Goal: Task Accomplishment & Management: Manage account settings

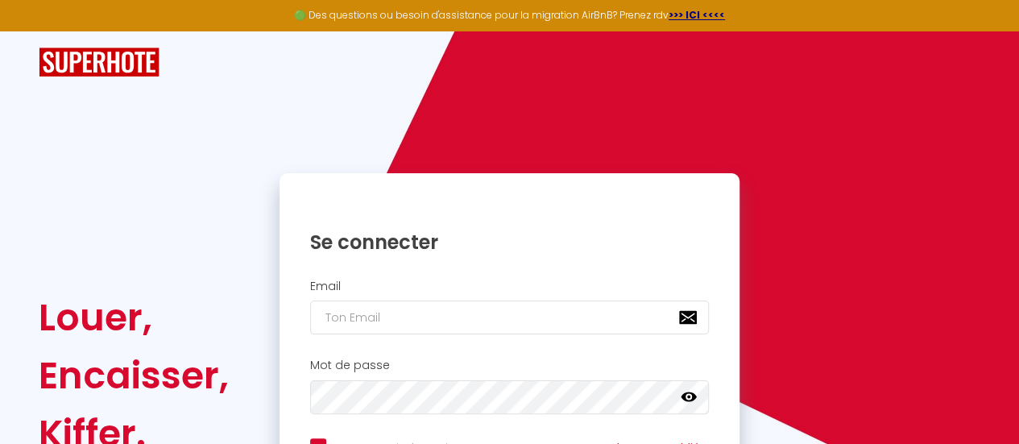
scroll to position [145, 0]
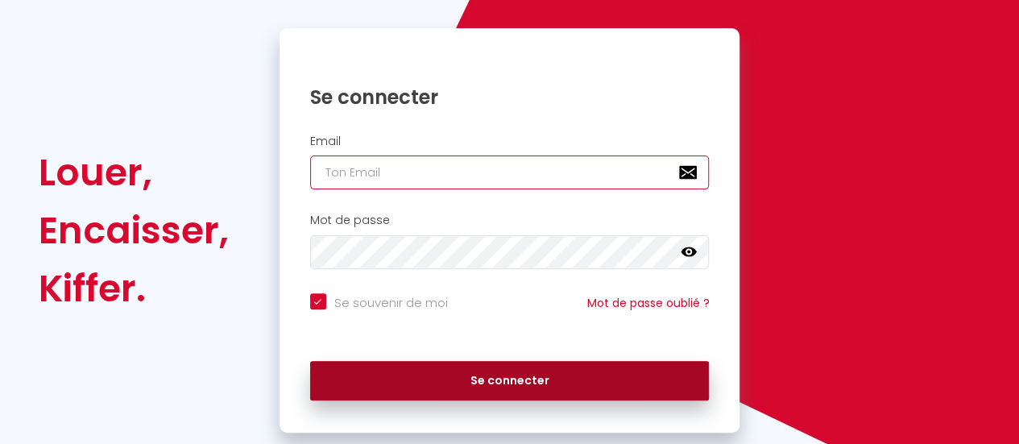
type input "[EMAIL_ADDRESS][DOMAIN_NAME]"
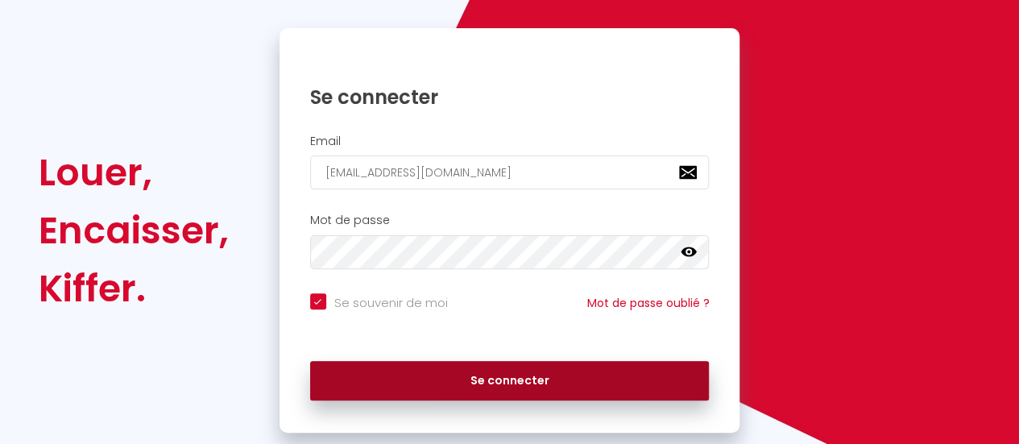
click at [464, 386] on button "Se connecter" at bounding box center [510, 381] width 400 height 40
checkbox input "true"
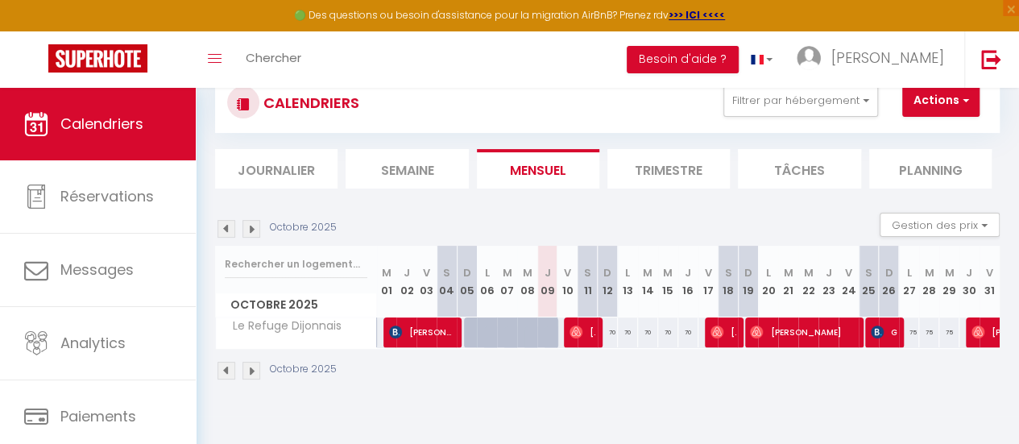
scroll to position [52, 0]
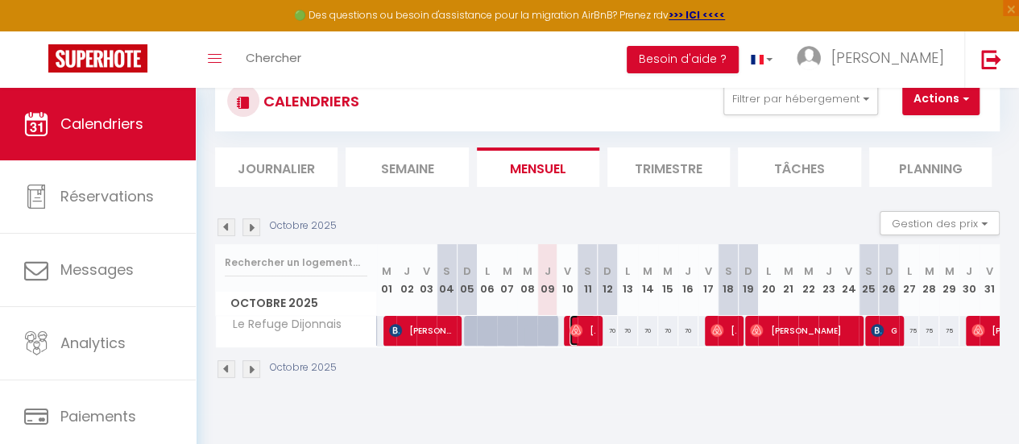
click at [569, 333] on img at bounding box center [575, 330] width 13 height 13
select select "OK"
select select "1"
select select "0"
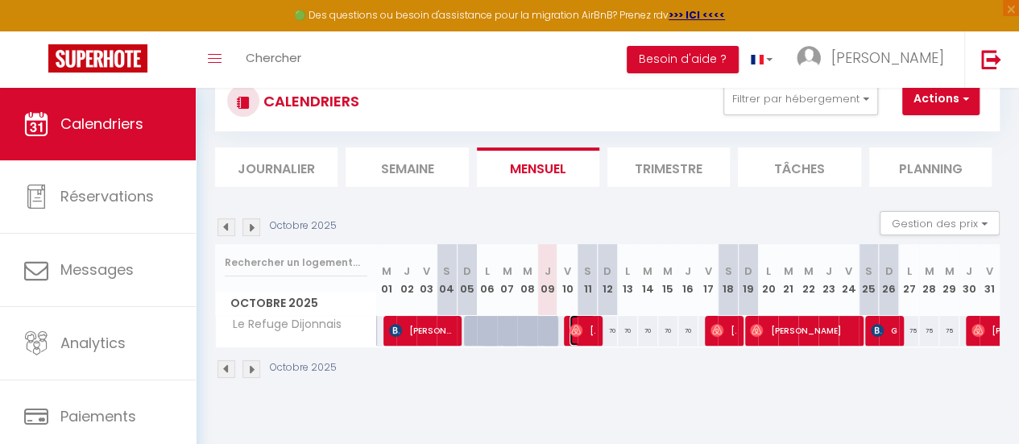
select select "1"
select select
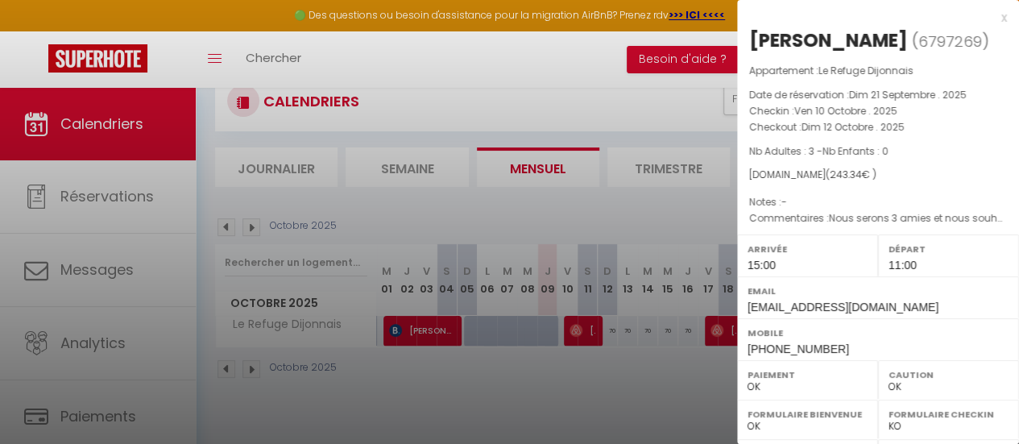
click at [581, 204] on div at bounding box center [509, 222] width 1019 height 444
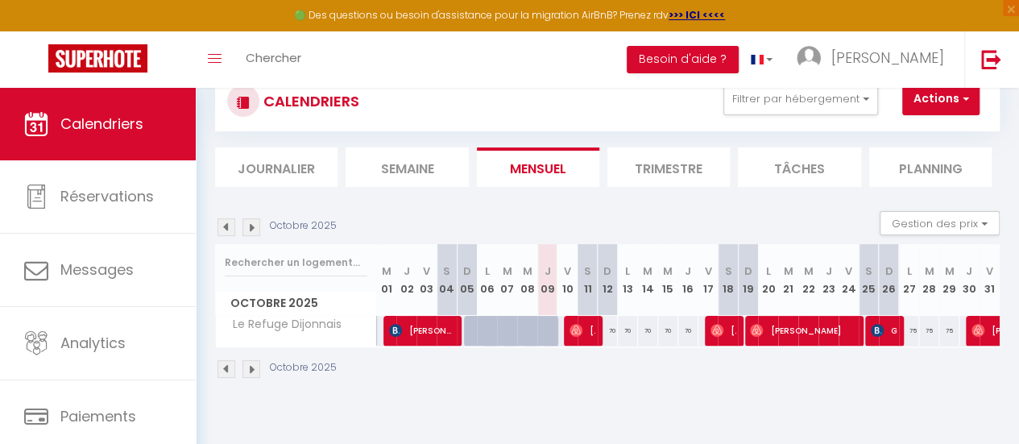
click at [582, 347] on div "Octobre 2025" at bounding box center [607, 371] width 785 height 48
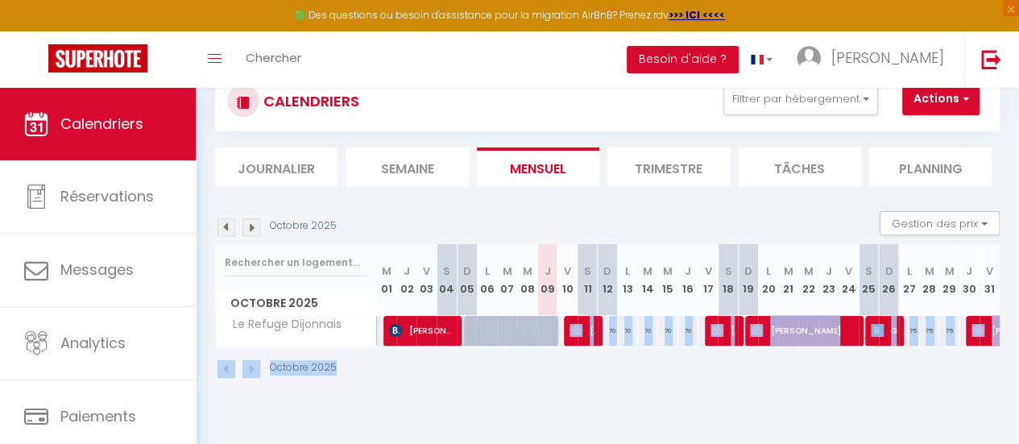
drag, startPoint x: 582, startPoint y: 346, endPoint x: 574, endPoint y: 335, distance: 12.7
click at [574, 335] on div "[DATE] Gestion des prix Nb Nuits minimum Règles Disponibilité [DATE] M 01 J 02 …" at bounding box center [607, 303] width 785 height 184
click at [574, 335] on img at bounding box center [575, 330] width 13 height 13
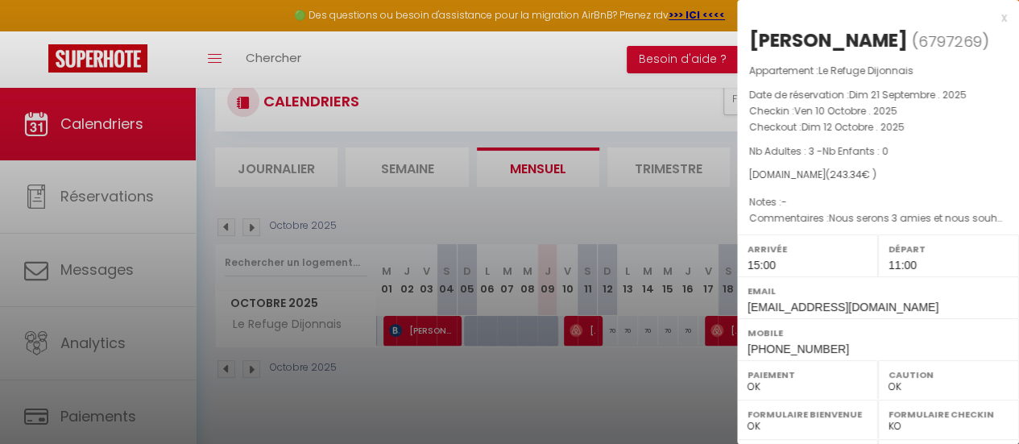
click at [575, 363] on div at bounding box center [509, 222] width 1019 height 444
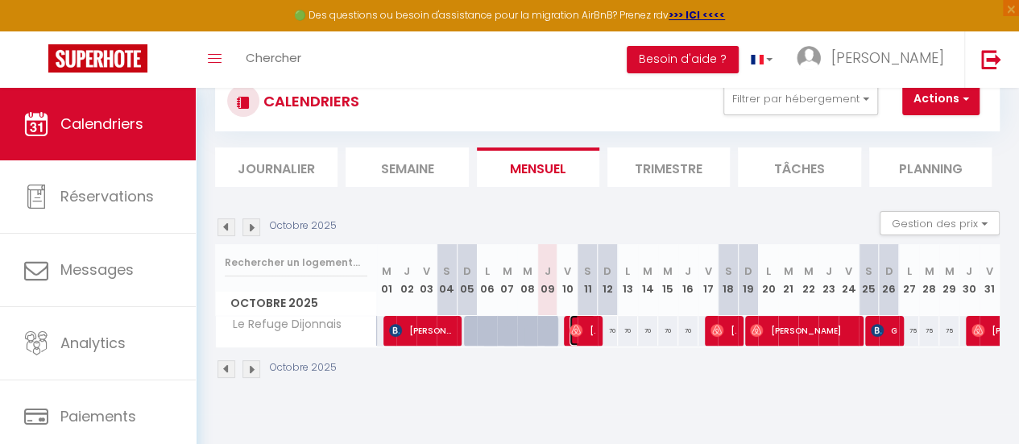
click at [586, 339] on span "[PERSON_NAME]" at bounding box center [582, 330] width 26 height 31
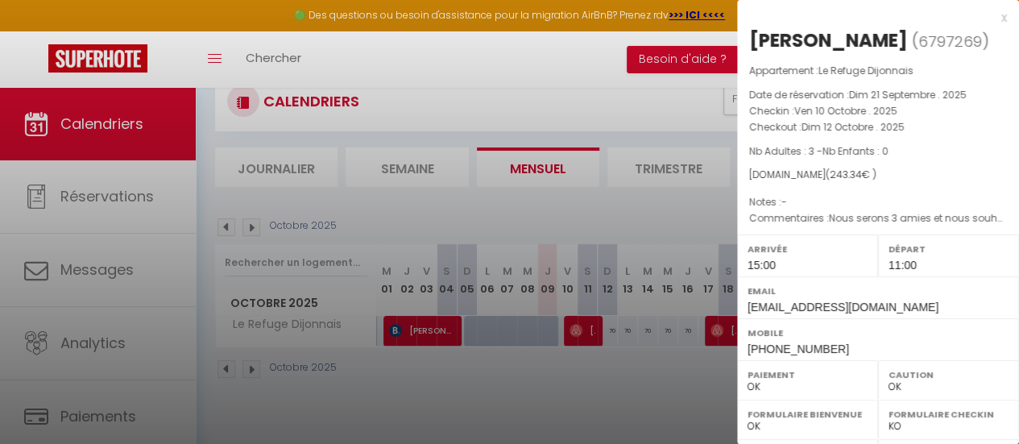
click at [614, 354] on div at bounding box center [509, 222] width 1019 height 444
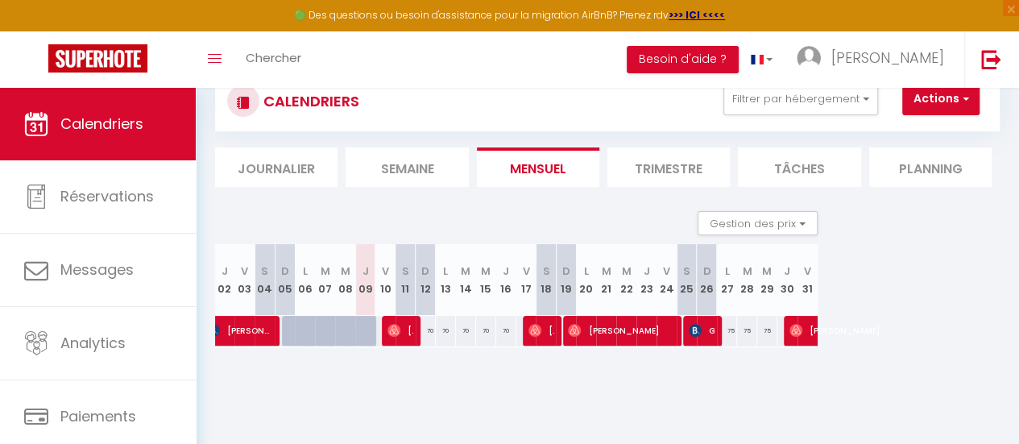
scroll to position [0, 184]
click at [536, 328] on span "[PERSON_NAME]" at bounding box center [540, 330] width 26 height 31
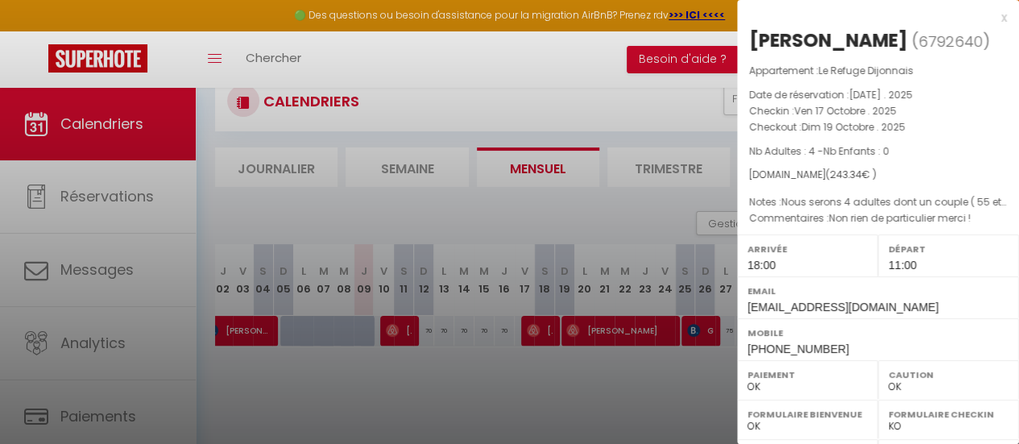
click at [549, 370] on div at bounding box center [509, 222] width 1019 height 444
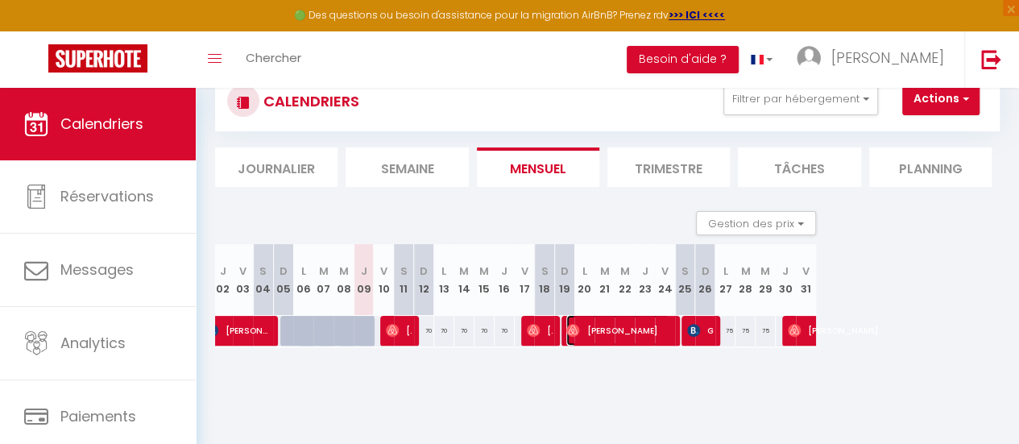
click at [594, 320] on span "[PERSON_NAME]" at bounding box center [617, 330] width 103 height 31
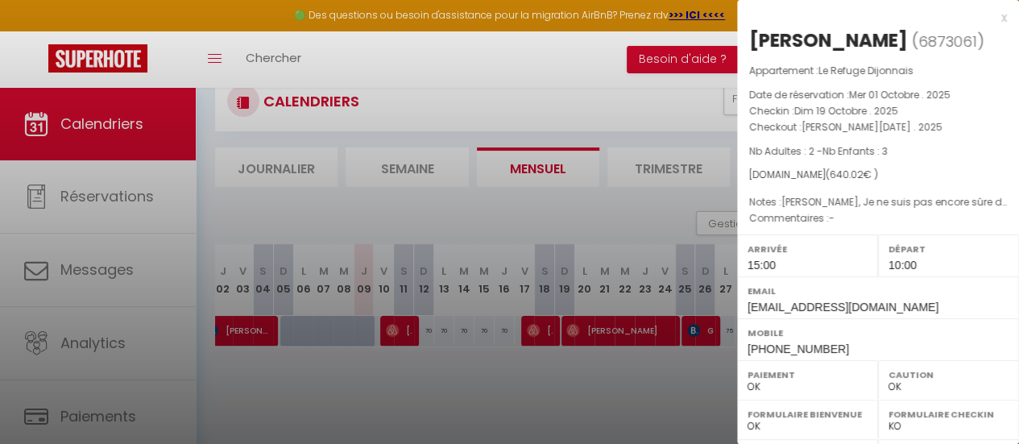
click at [143, 205] on div at bounding box center [509, 222] width 1019 height 444
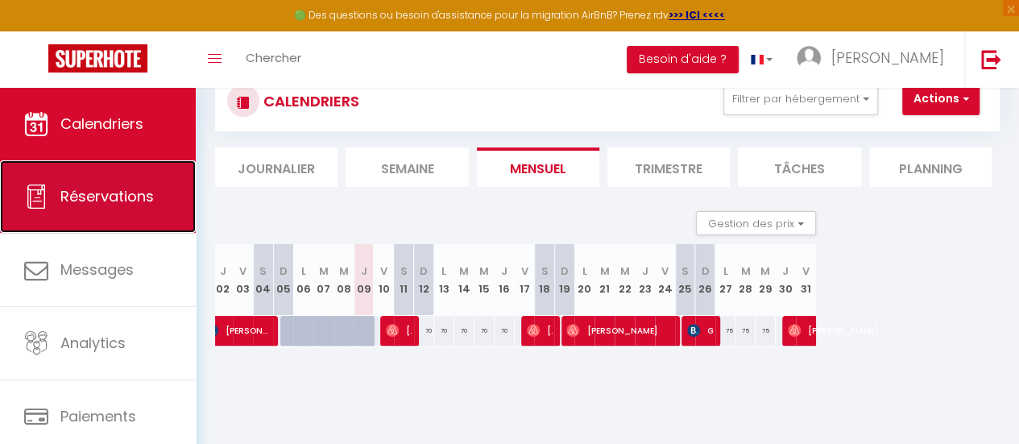
click at [143, 205] on span "Réservations" at bounding box center [106, 196] width 93 height 20
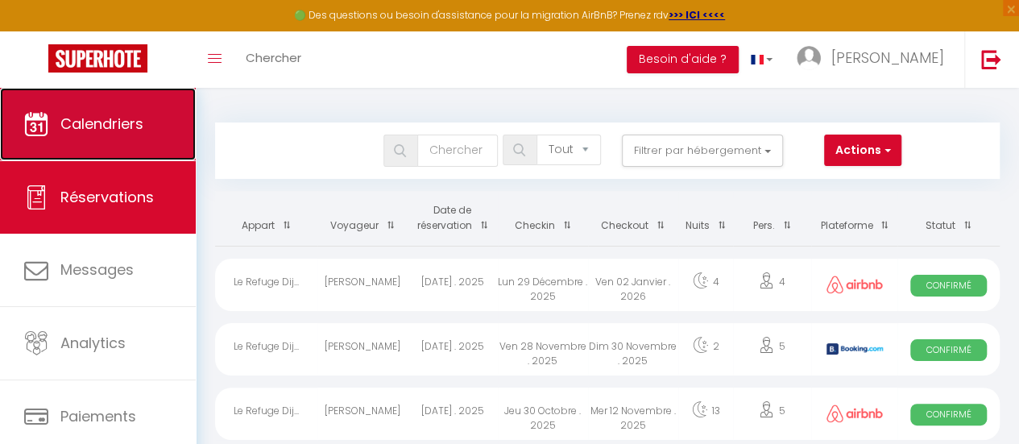
click at [106, 135] on link "Calendriers" at bounding box center [98, 124] width 196 height 72
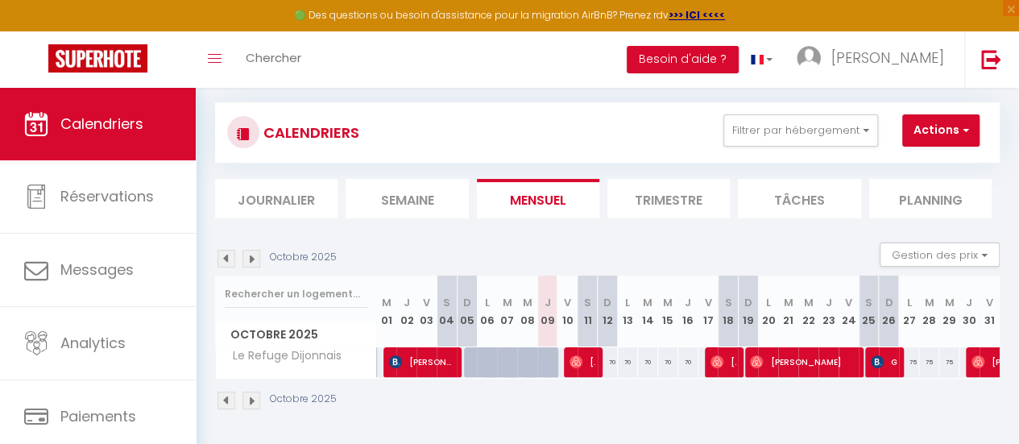
scroll to position [21, 0]
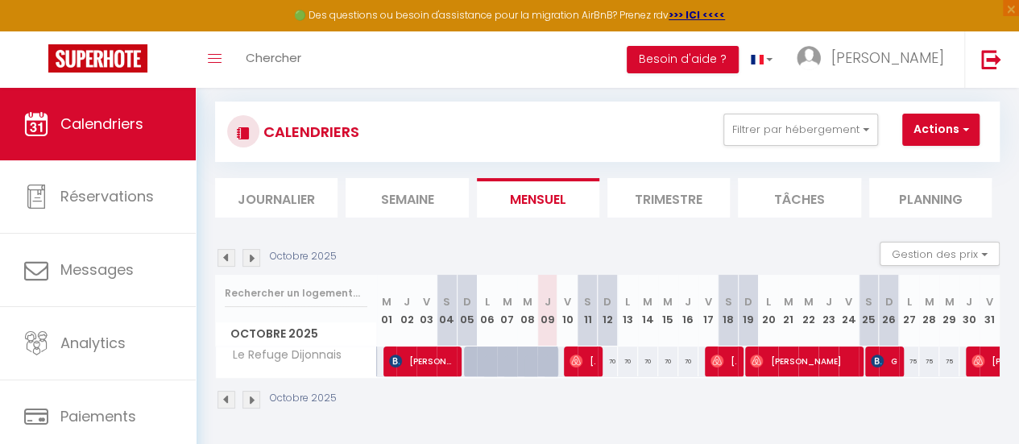
click at [602, 364] on div "70" at bounding box center [608, 361] width 20 height 30
type input "70"
type input "Dim 12 Octobre 2025"
type input "Lun 13 Octobre 2025"
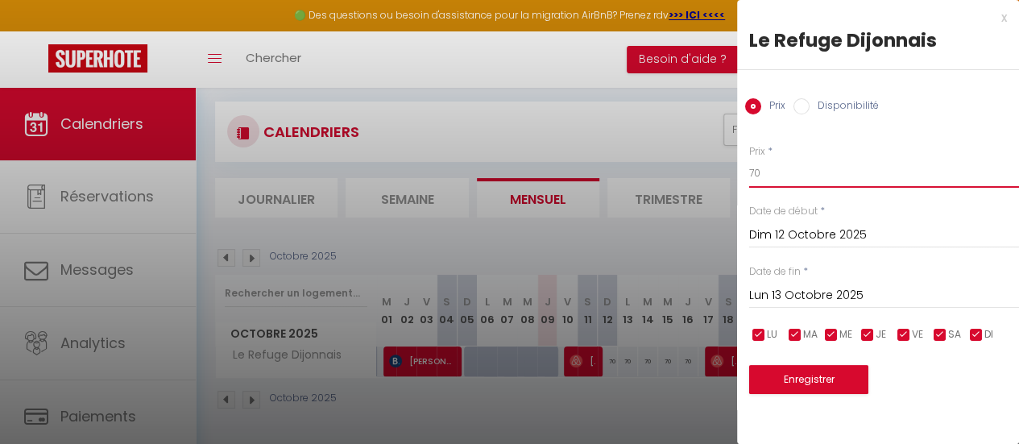
click at [793, 183] on input "70" at bounding box center [884, 173] width 270 height 29
type input "7"
type input "65"
click at [833, 365] on button "Enregistrer" at bounding box center [808, 379] width 119 height 29
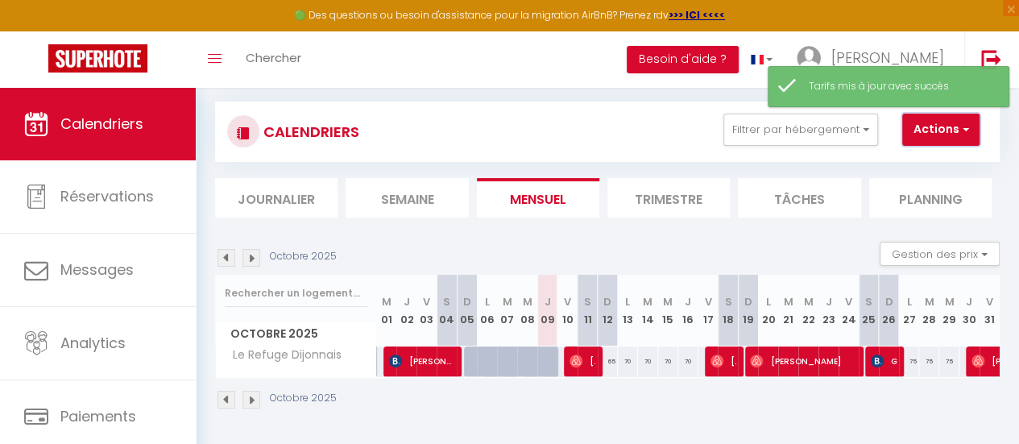
click at [943, 138] on button "Actions" at bounding box center [940, 130] width 77 height 32
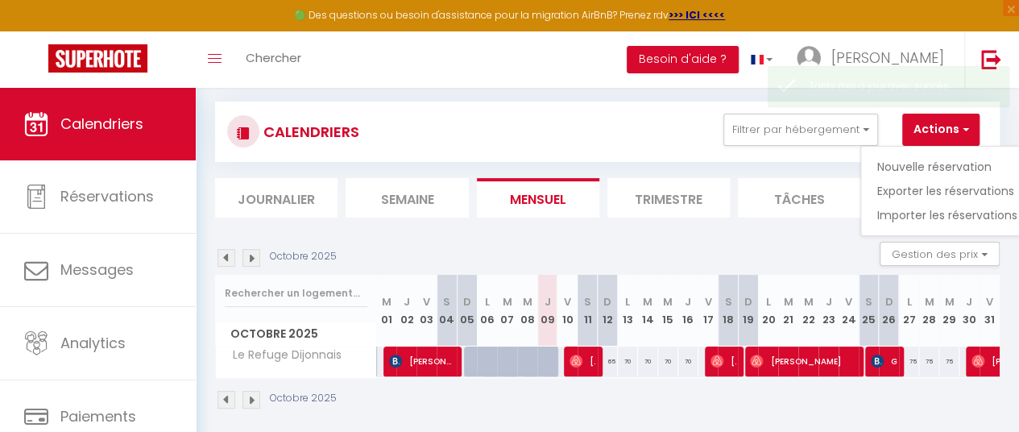
click at [812, 234] on section "Octobre 2025 Gestion des prix Nb Nuits minimum Règles Disponibilité Octobre 202…" at bounding box center [607, 326] width 785 height 200
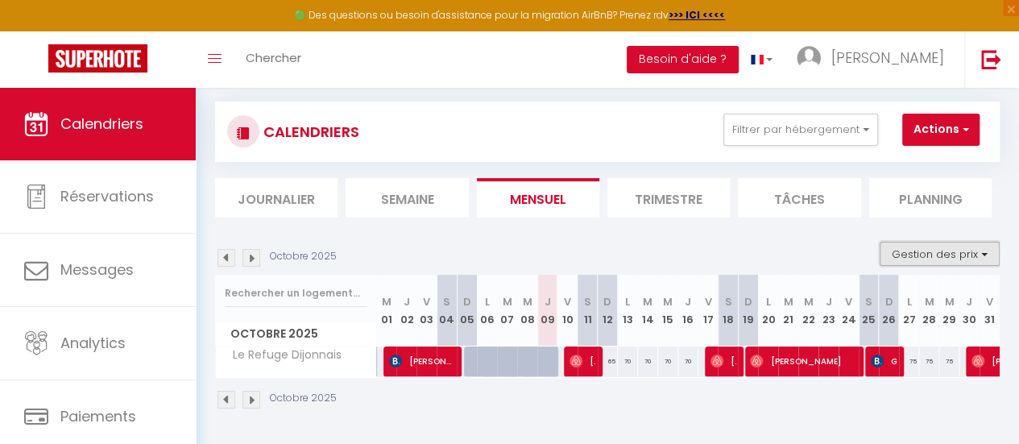
click at [913, 256] on button "Gestion des prix" at bounding box center [940, 254] width 120 height 24
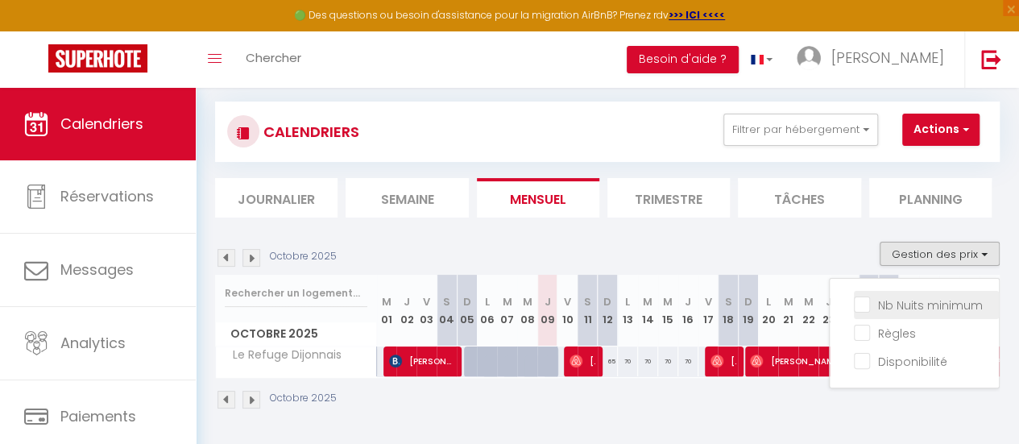
click at [908, 308] on input "Nb Nuits minimum" at bounding box center [926, 304] width 145 height 16
checkbox input "true"
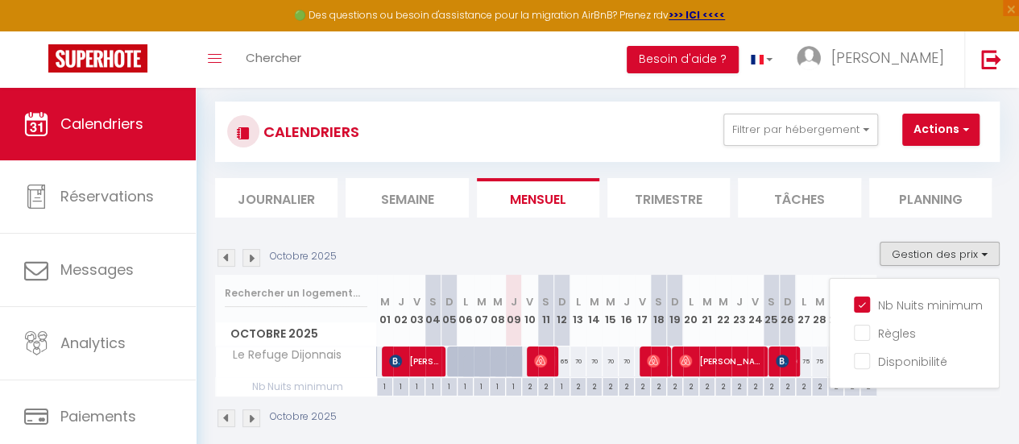
click at [578, 383] on div "2" at bounding box center [577, 385] width 15 height 15
type input "2"
type input "Lun 13 Octobre 2025"
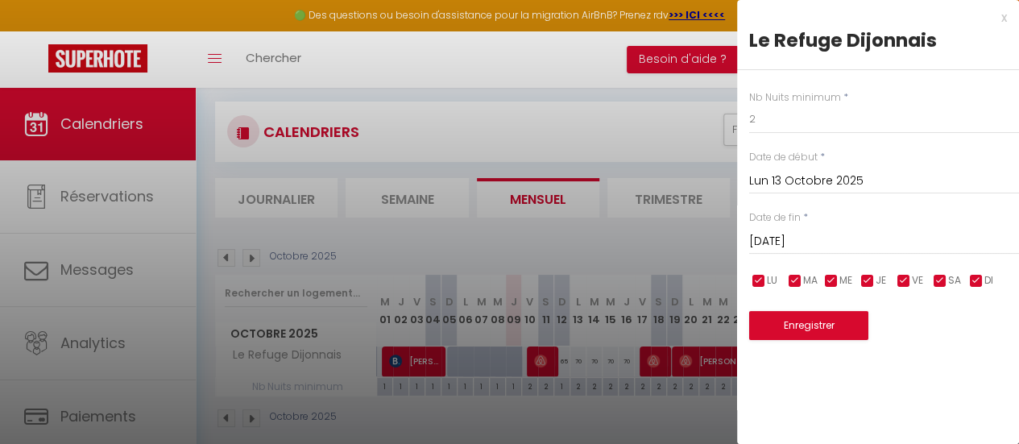
click at [863, 246] on input "[DATE]" at bounding box center [884, 241] width 270 height 21
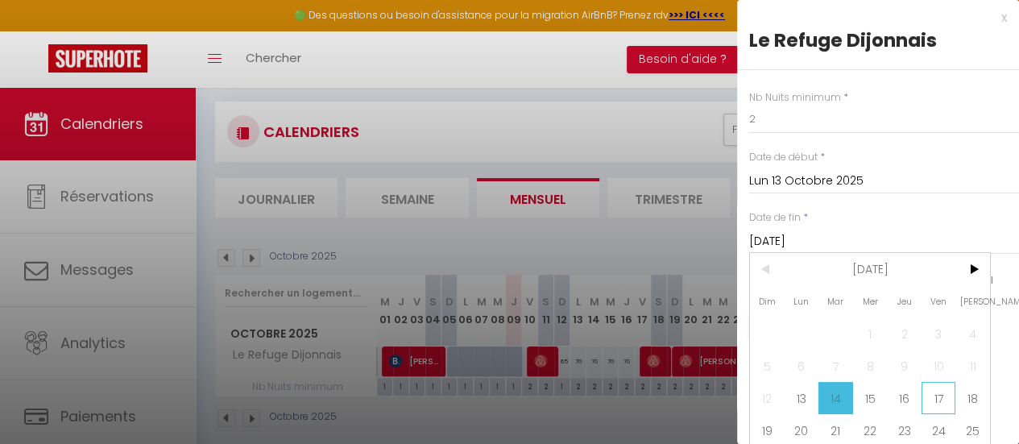
click at [938, 395] on span "17" at bounding box center [938, 398] width 35 height 32
type input "Ven 17 Octobre 2025"
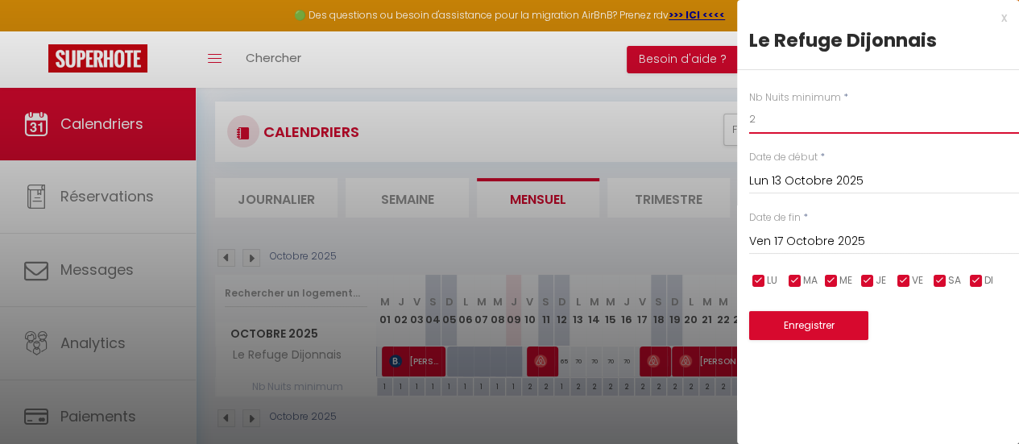
click at [788, 118] on input "2" at bounding box center [884, 119] width 270 height 29
type input "1"
click at [805, 325] on button "Enregistrer" at bounding box center [808, 325] width 119 height 29
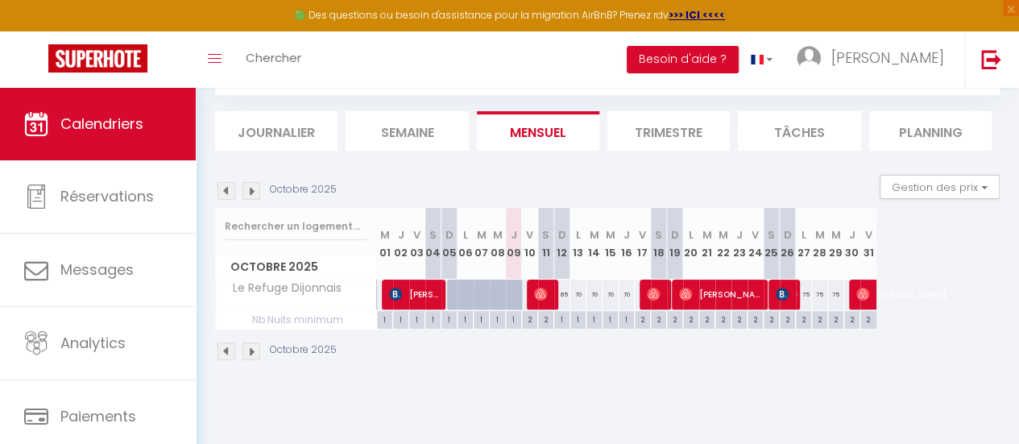
scroll to position [43, 0]
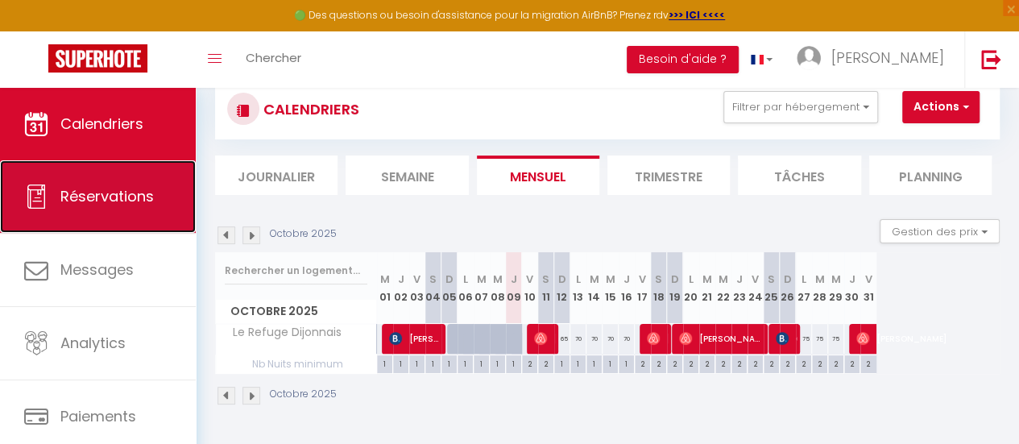
click at [159, 197] on link "Réservations" at bounding box center [98, 196] width 196 height 72
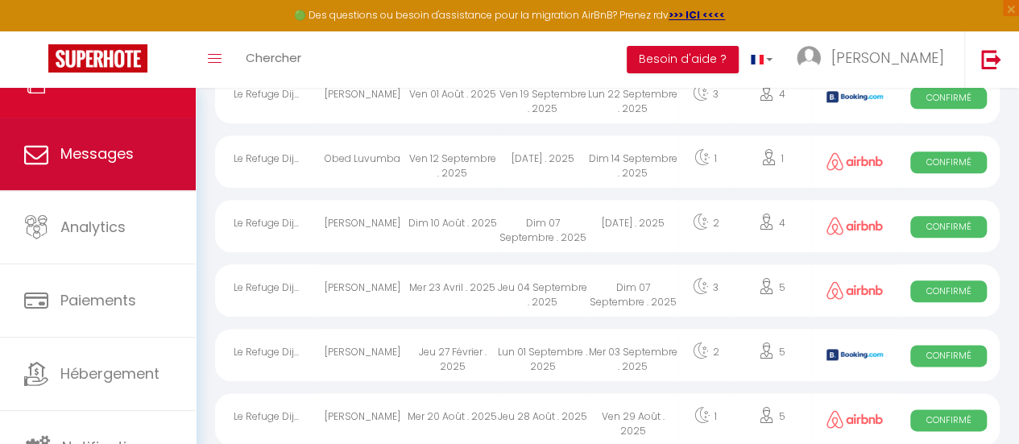
scroll to position [117, 0]
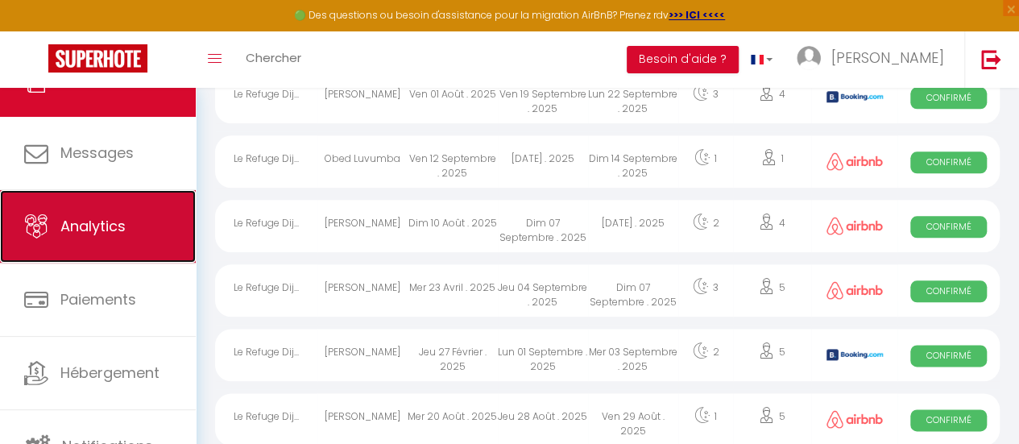
click at [129, 247] on link "Analytics" at bounding box center [98, 226] width 196 height 72
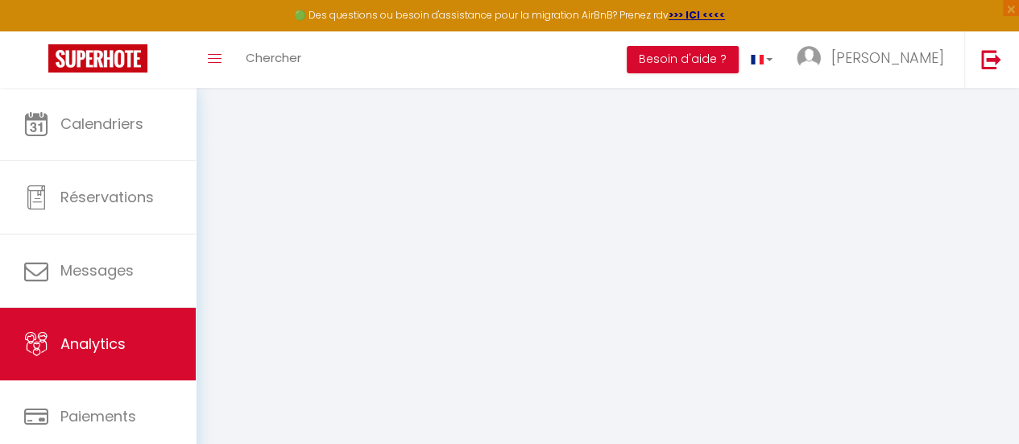
select select "2025"
select select "10"
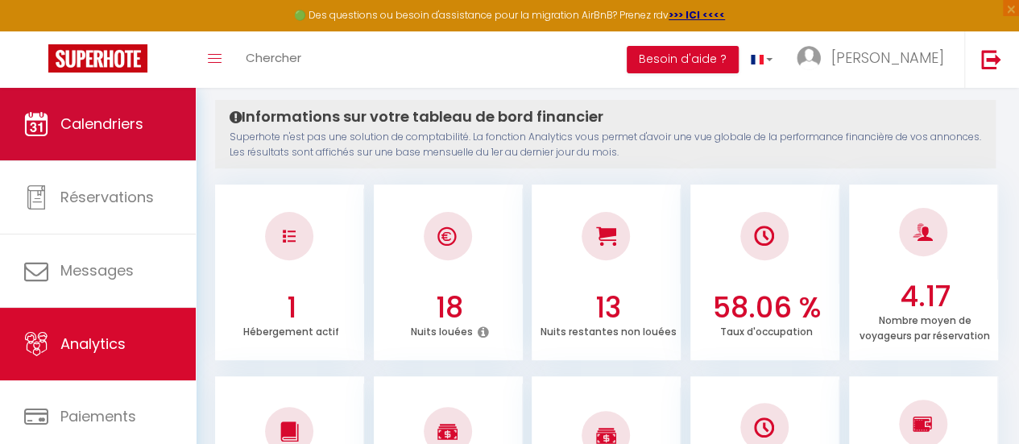
scroll to position [160, 0]
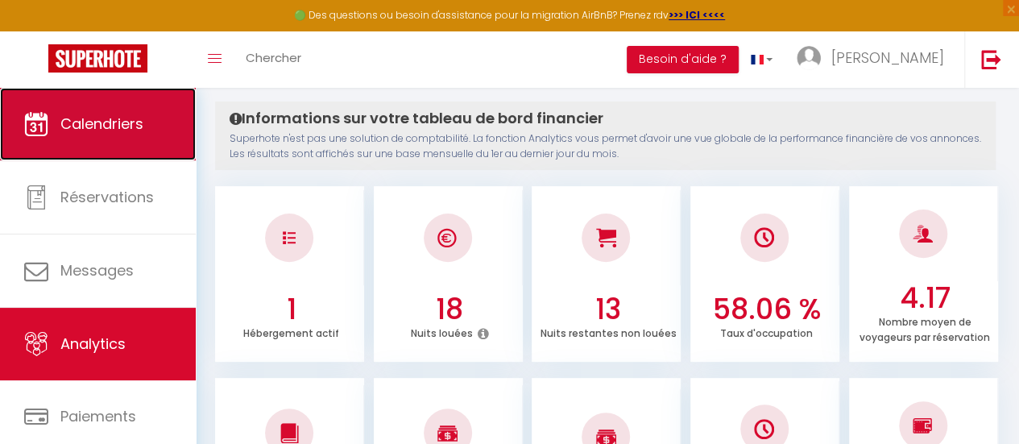
click at [128, 148] on link "Calendriers" at bounding box center [98, 124] width 196 height 72
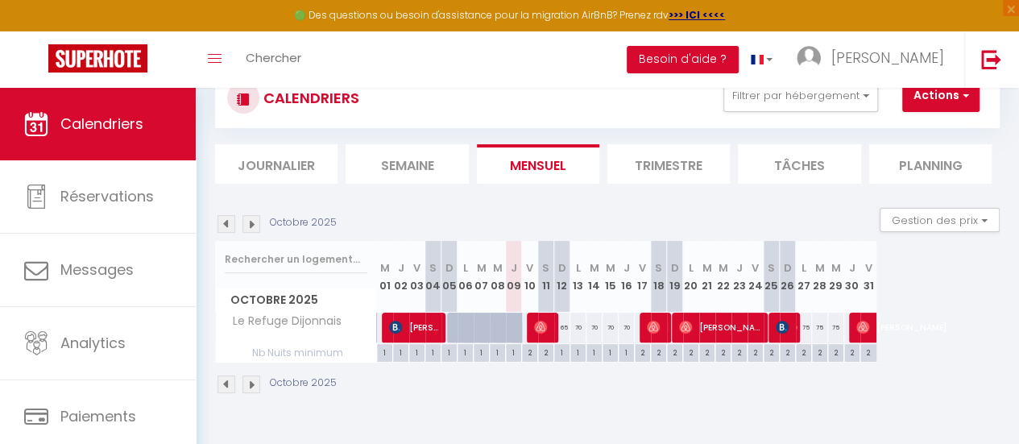
scroll to position [81, 0]
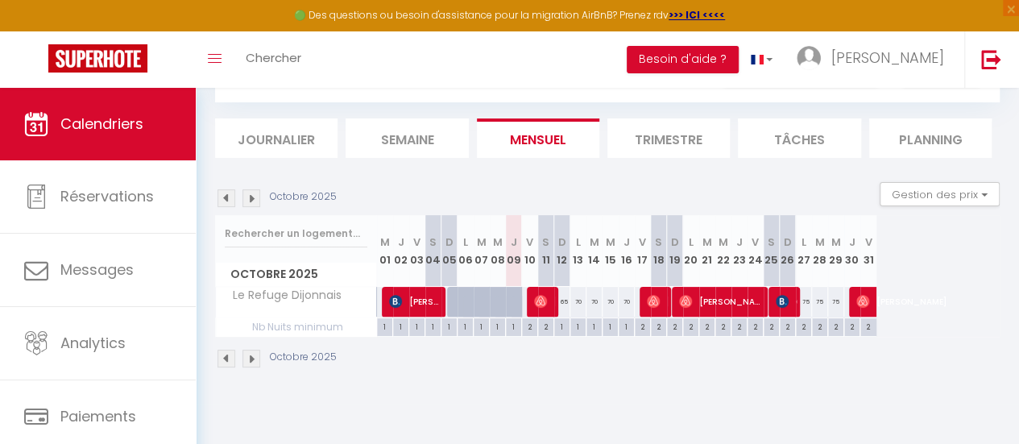
click at [586, 184] on div "Octobre 2025 Gestion des prix Nb Nuits minimum Règles Disponibilité" at bounding box center [607, 198] width 785 height 33
